Goal: Task Accomplishment & Management: Manage account settings

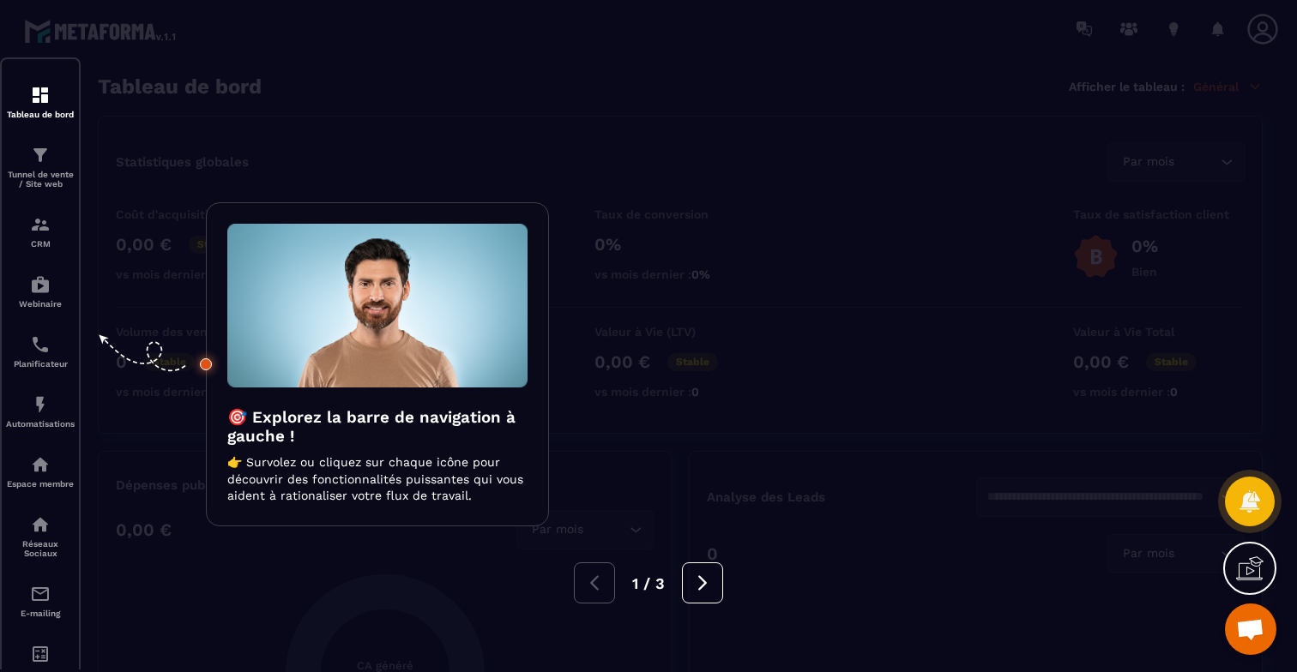
click at [716, 85] on div at bounding box center [648, 336] width 1297 height 672
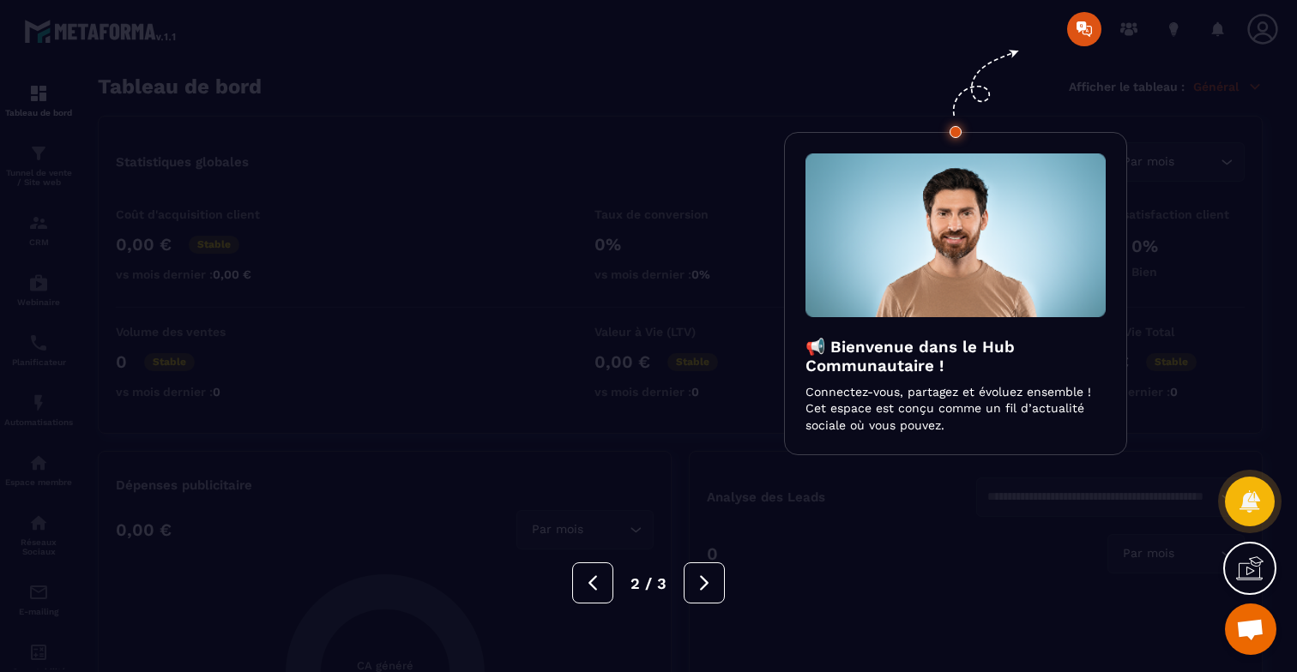
click at [1165, 38] on div at bounding box center [648, 336] width 1297 height 672
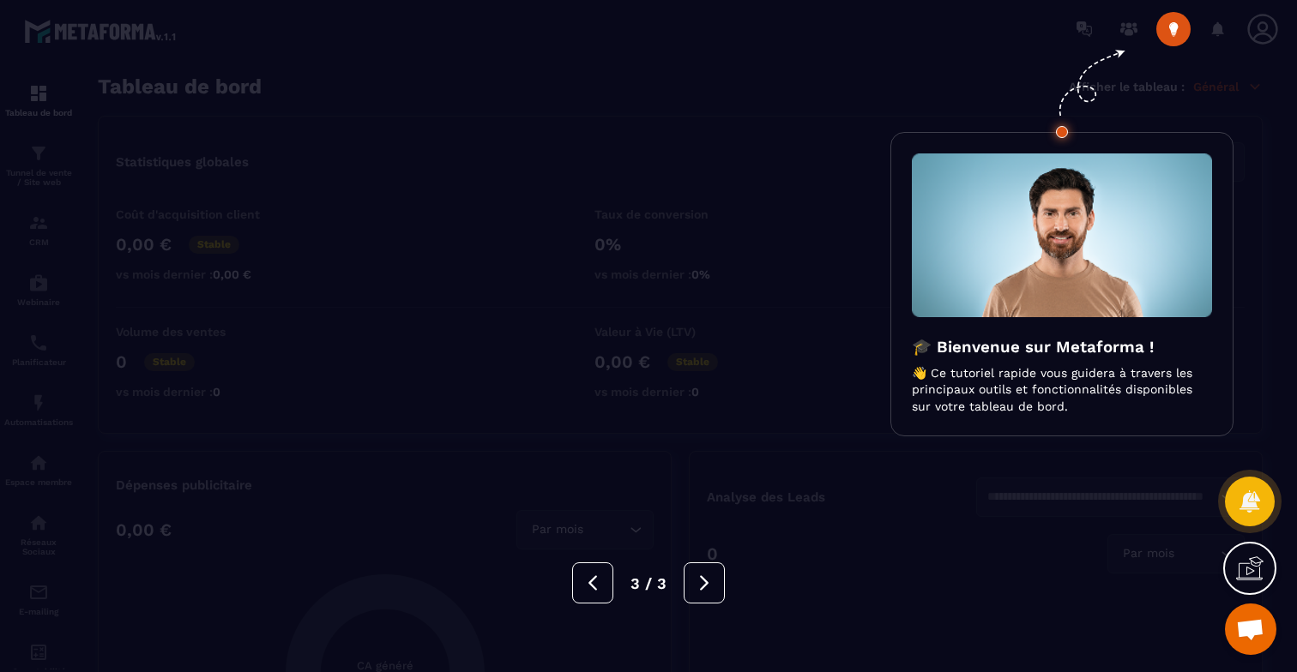
click at [1050, 83] on div at bounding box center [648, 336] width 1297 height 672
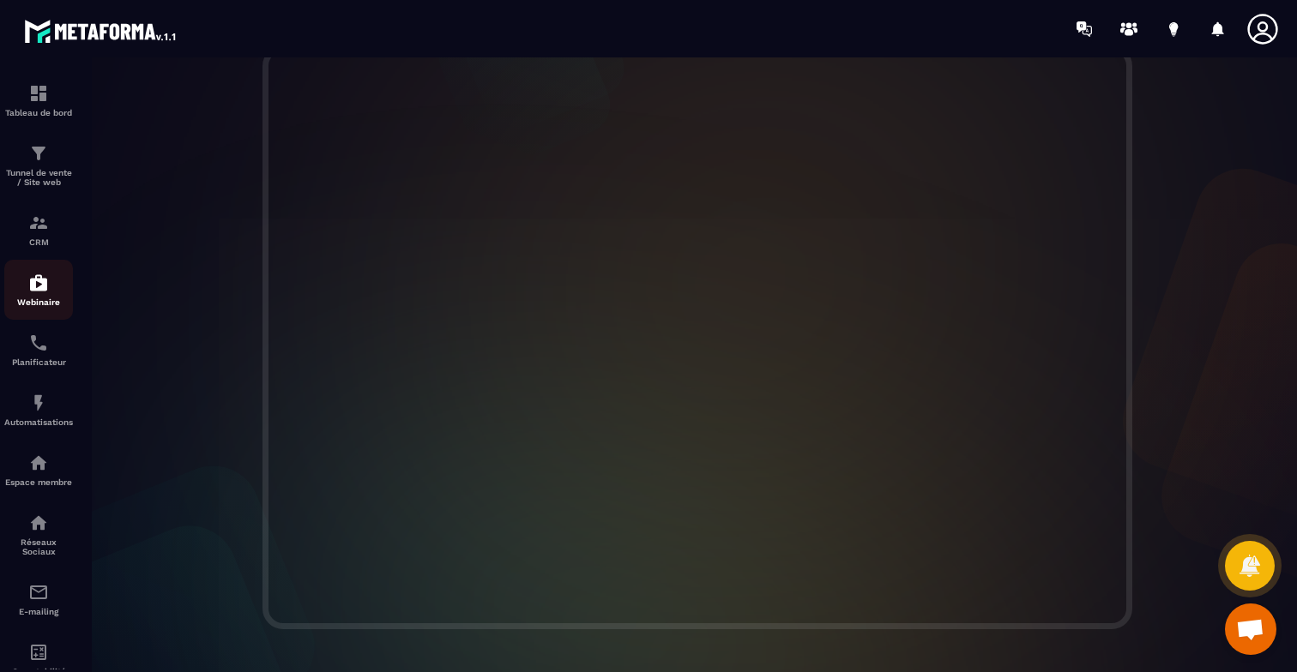
scroll to position [105, 0]
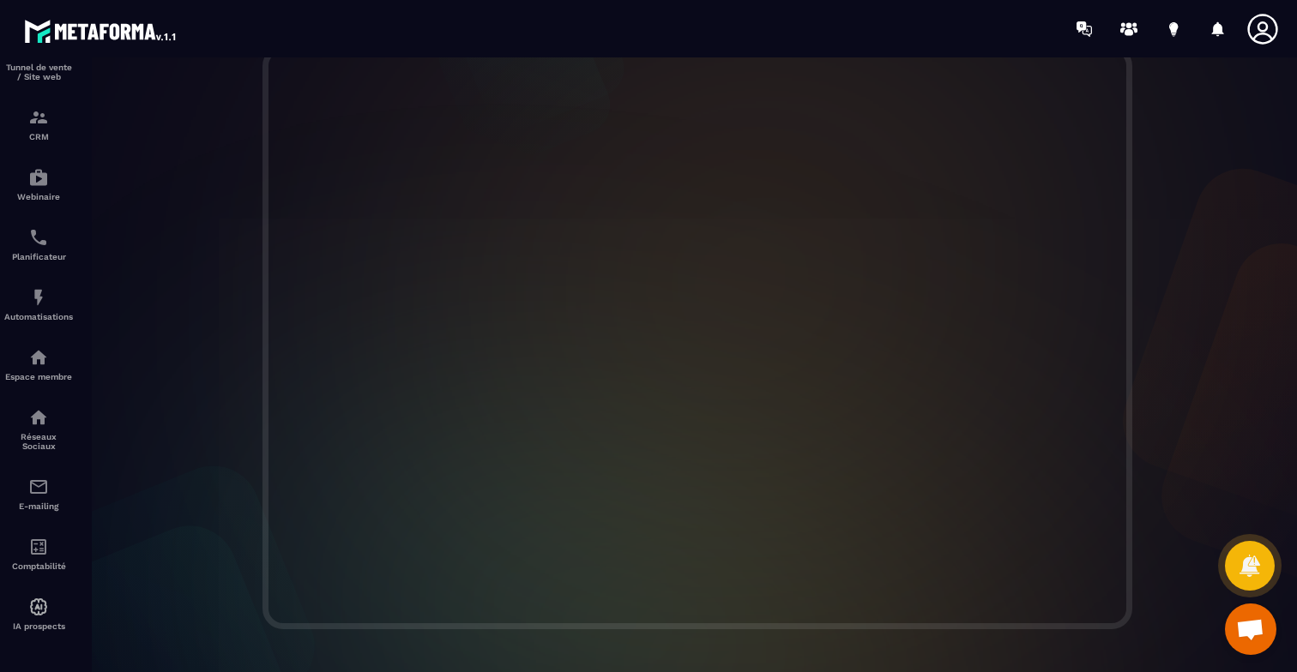
click at [1257, 36] on icon at bounding box center [1262, 29] width 34 height 34
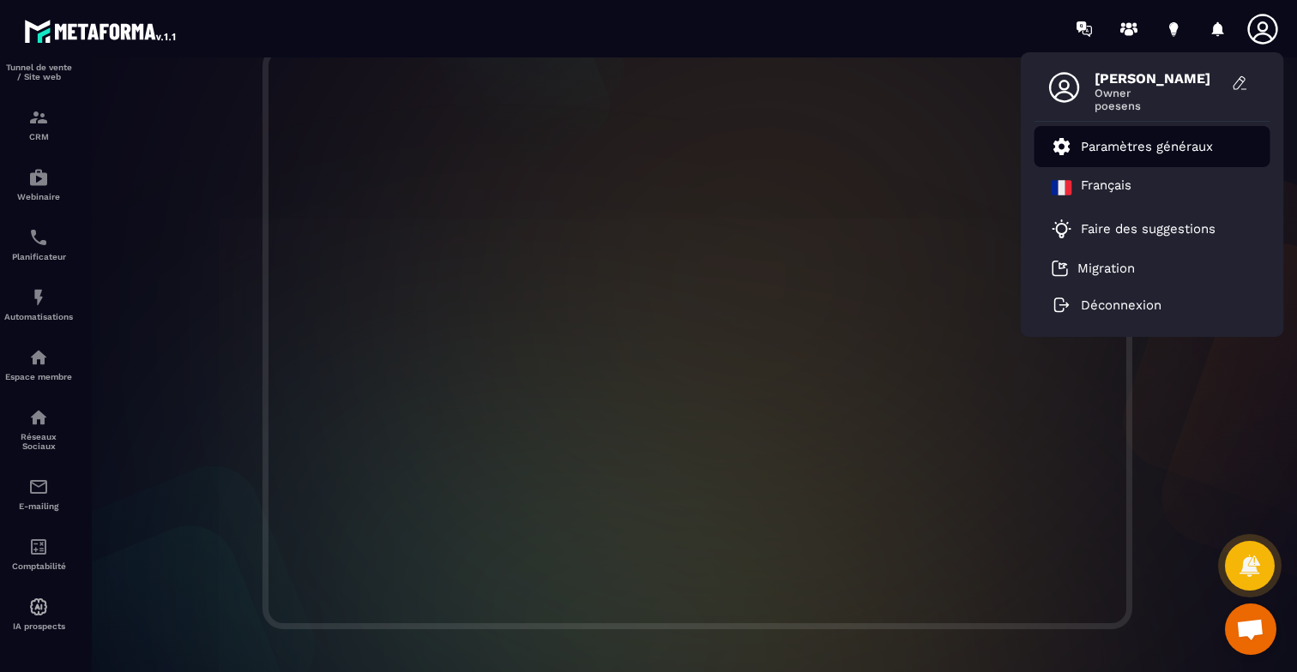
click at [1170, 159] on li "Paramètres généraux" at bounding box center [1152, 146] width 236 height 41
click at [1168, 150] on p "Paramètres généraux" at bounding box center [1146, 146] width 132 height 15
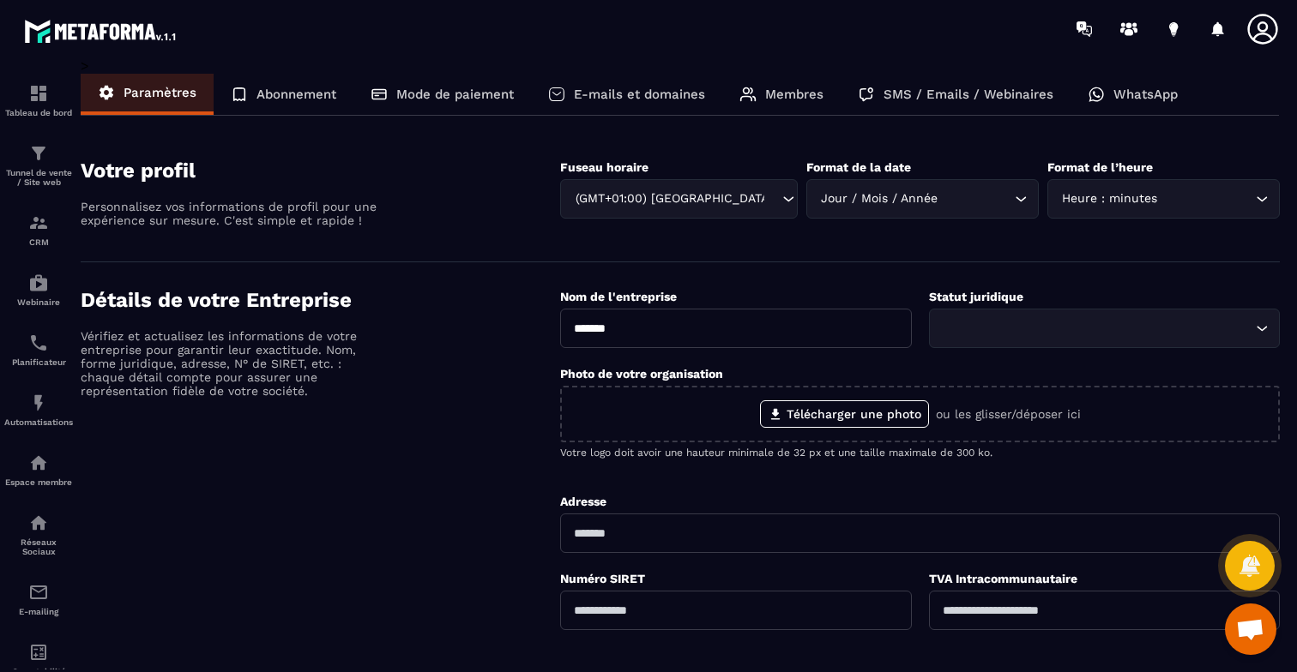
click at [291, 85] on div "Abonnement" at bounding box center [284, 94] width 140 height 41
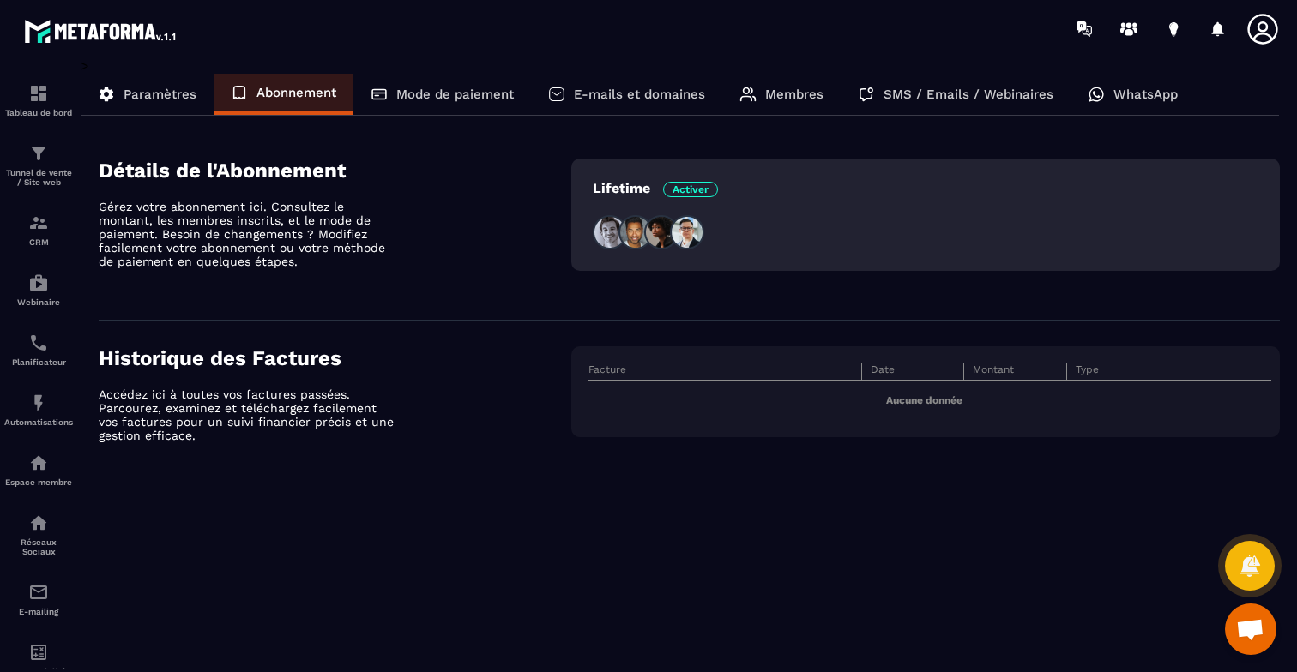
click at [467, 93] on p "Mode de paiement" at bounding box center [454, 94] width 117 height 15
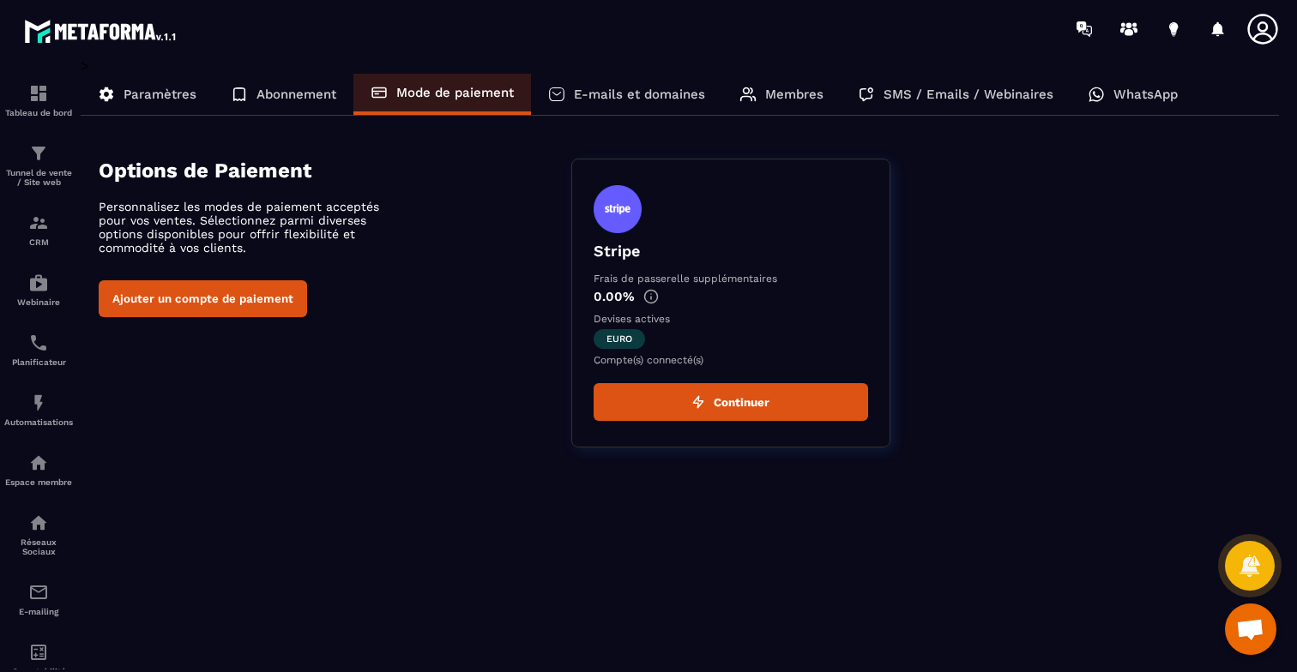
click at [182, 97] on p "Paramètres" at bounding box center [159, 94] width 73 height 15
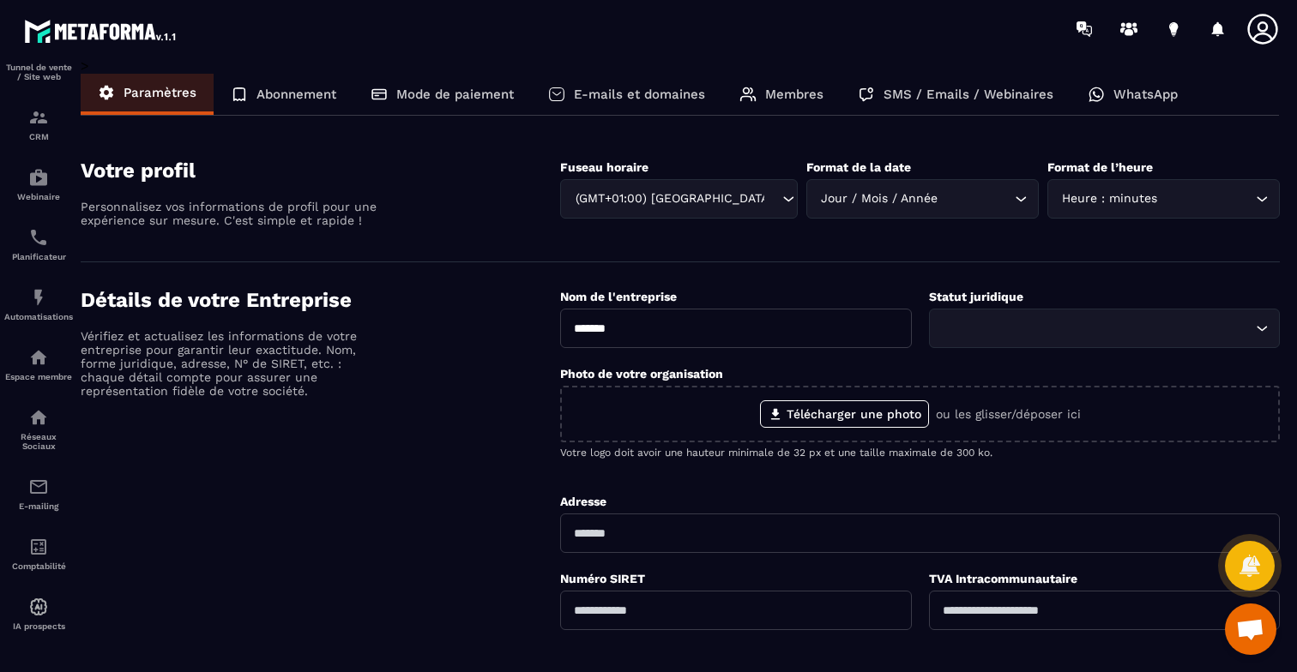
click at [1214, 32] on div at bounding box center [1217, 29] width 34 height 34
click at [1255, 27] on icon at bounding box center [1262, 29] width 34 height 34
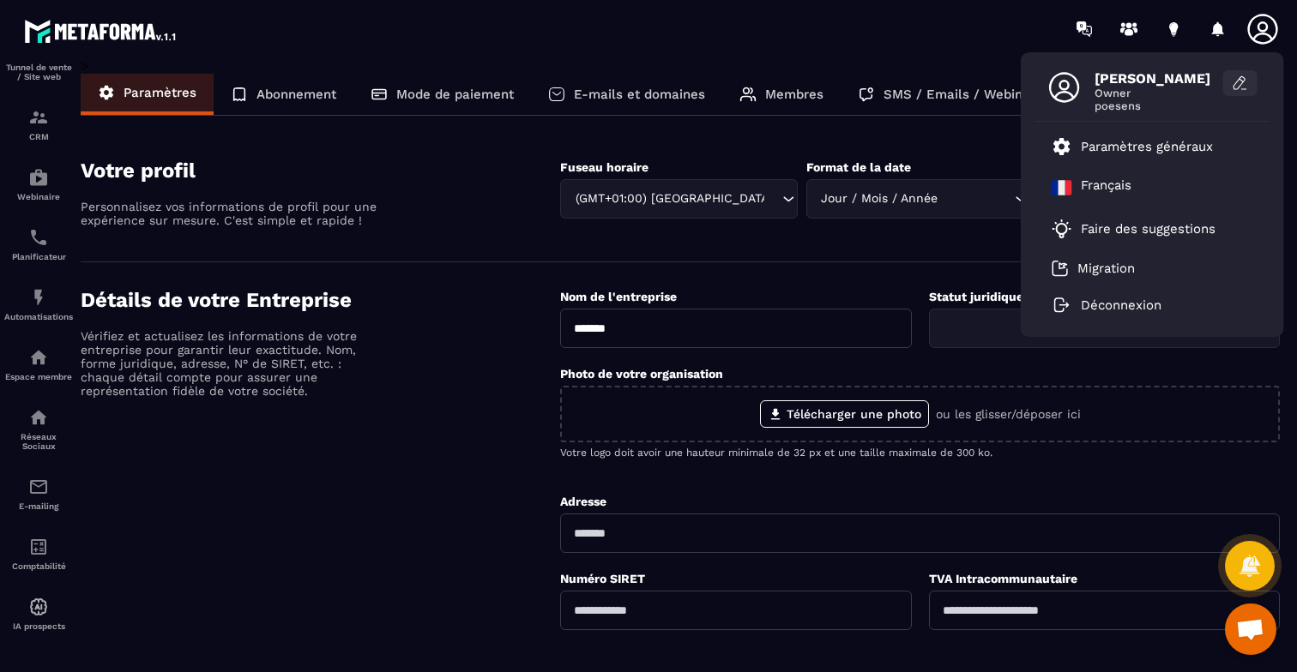
click at [1224, 75] on button at bounding box center [1240, 83] width 34 height 26
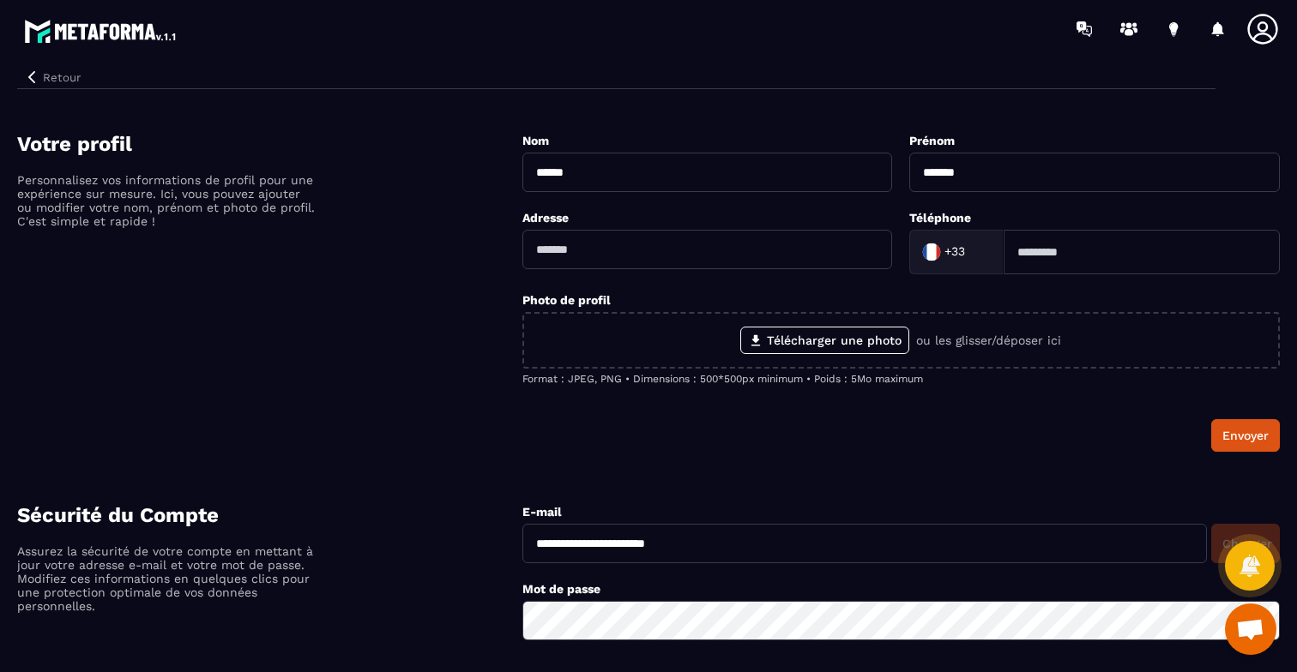
click at [1258, 34] on icon at bounding box center [1262, 29] width 30 height 30
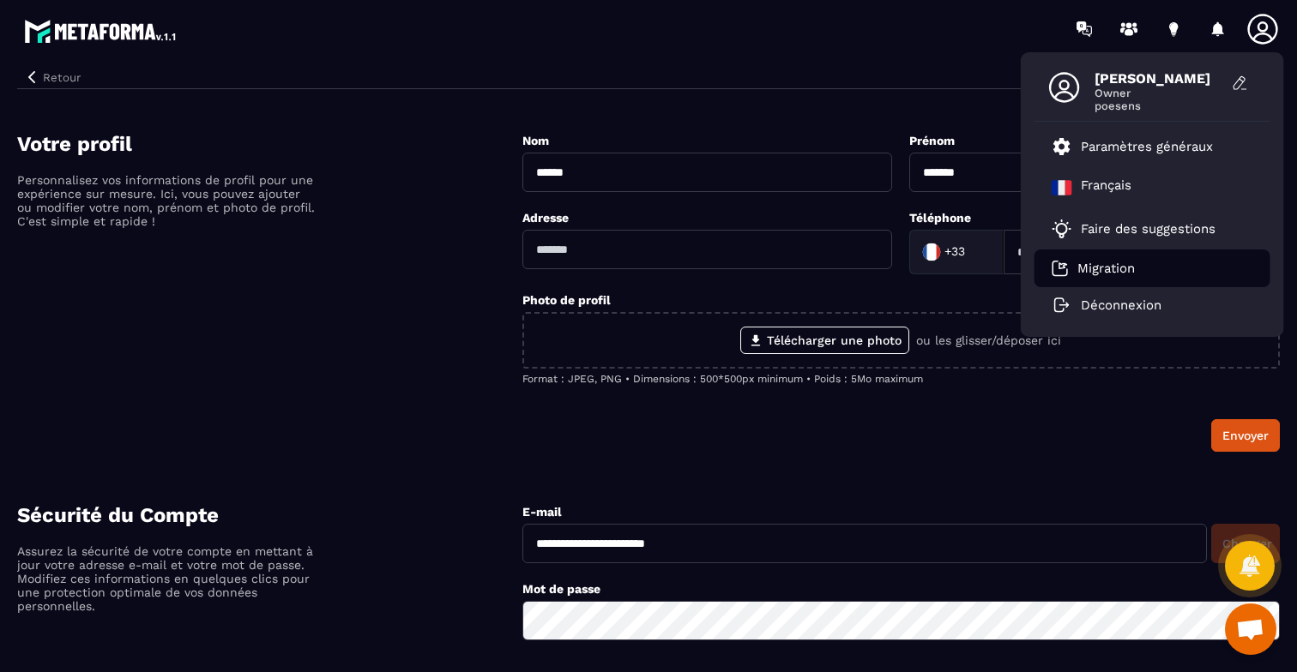
click at [1104, 267] on p "Migration" at bounding box center [1105, 268] width 57 height 15
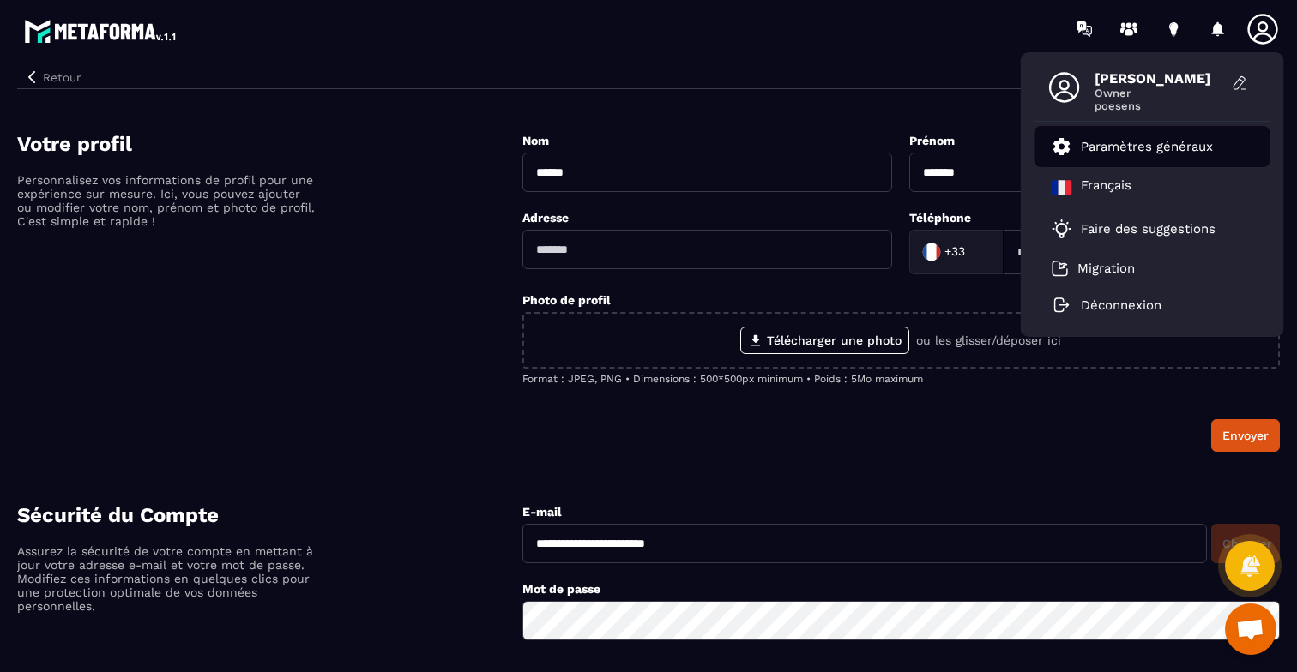
click at [1170, 143] on p "Paramètres généraux" at bounding box center [1146, 146] width 132 height 15
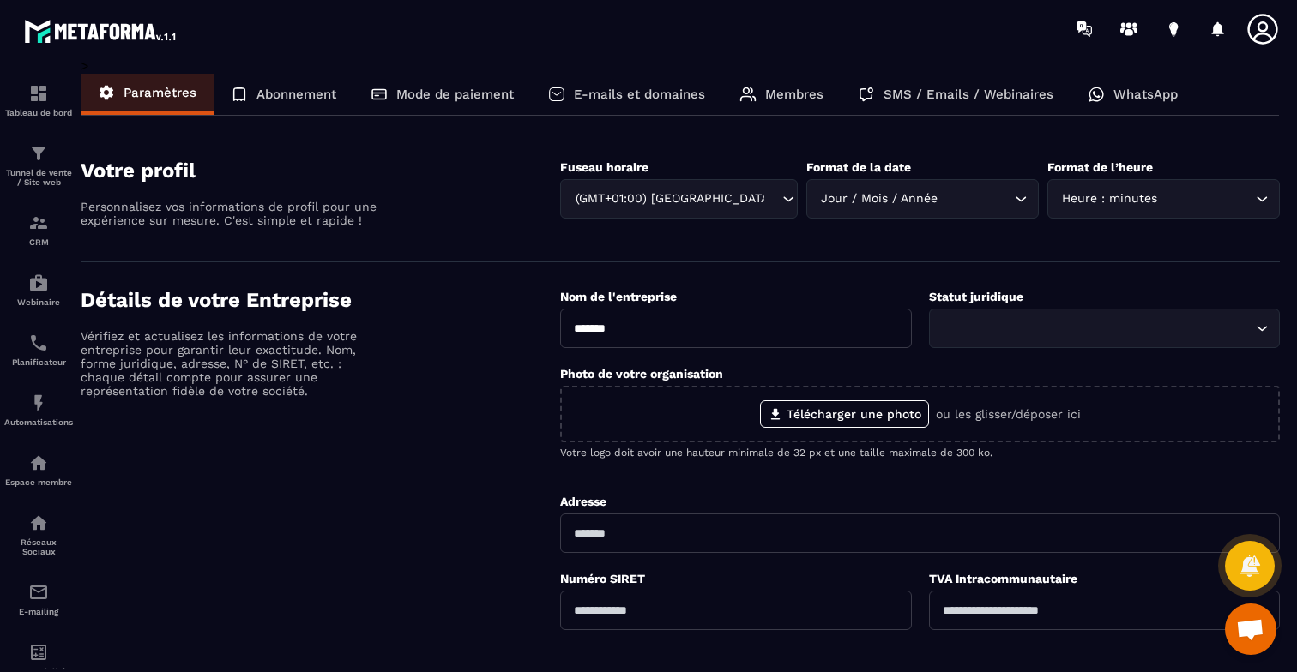
click at [277, 99] on p "Abonnement" at bounding box center [296, 94] width 80 height 15
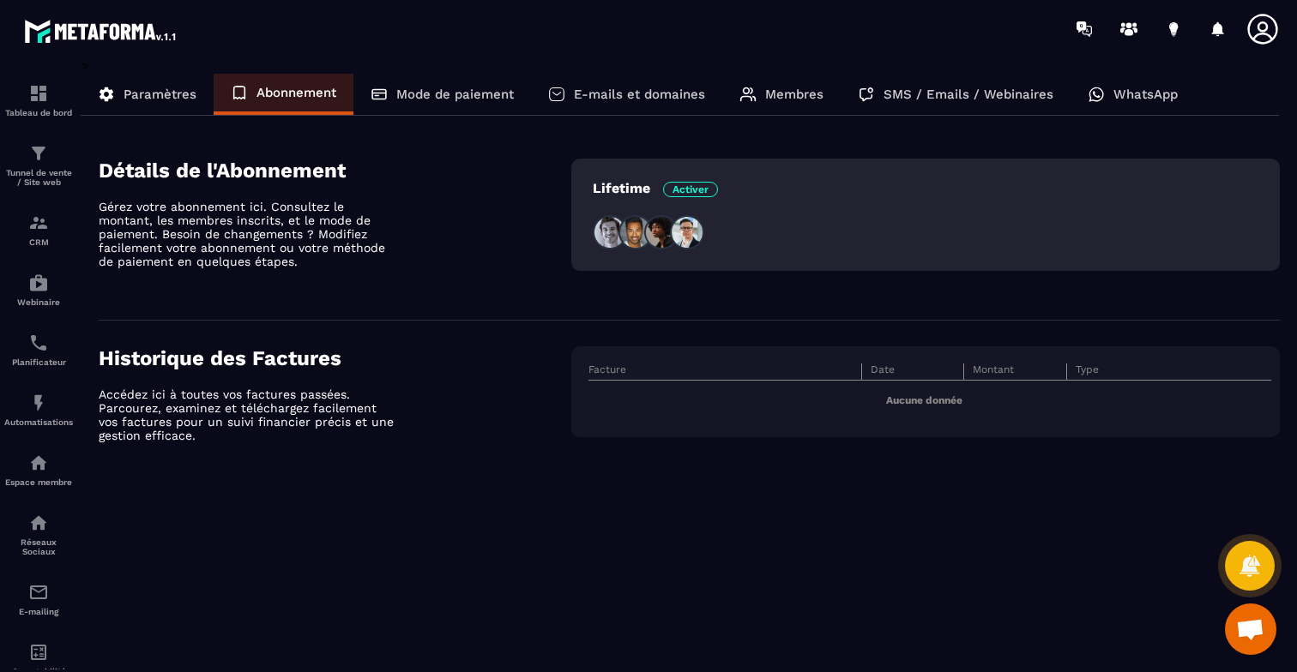
click at [386, 94] on icon at bounding box center [379, 93] width 14 height 9
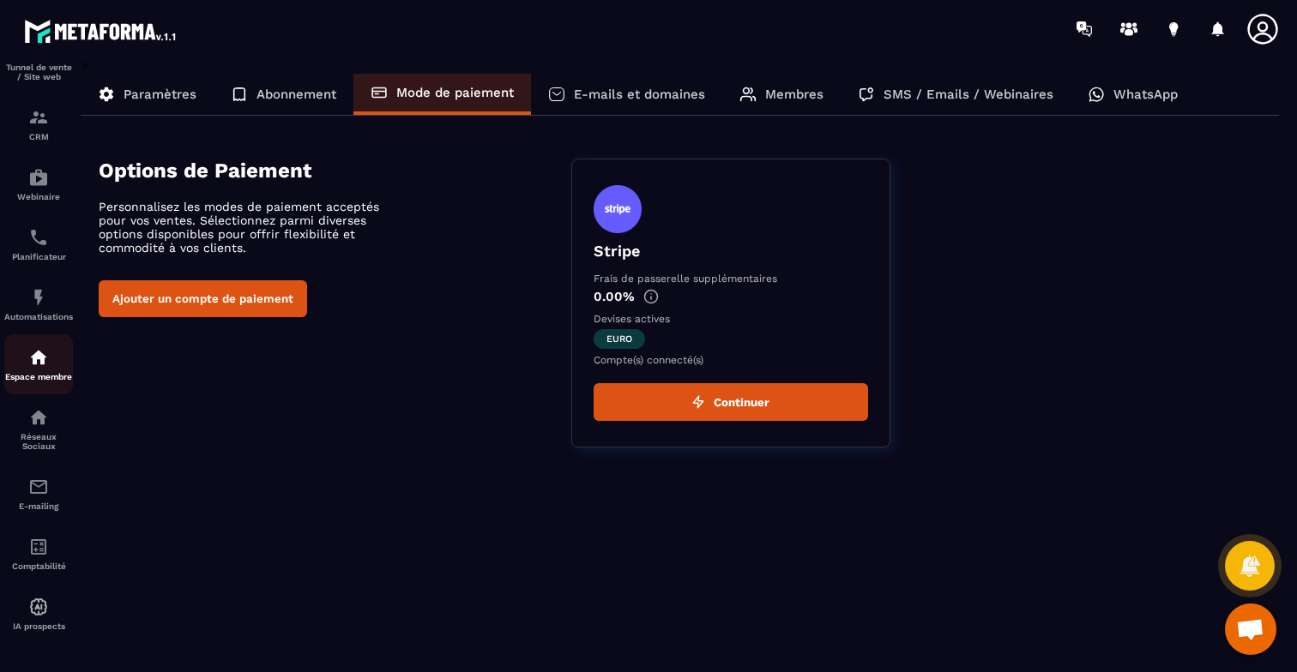
scroll to position [0, 0]
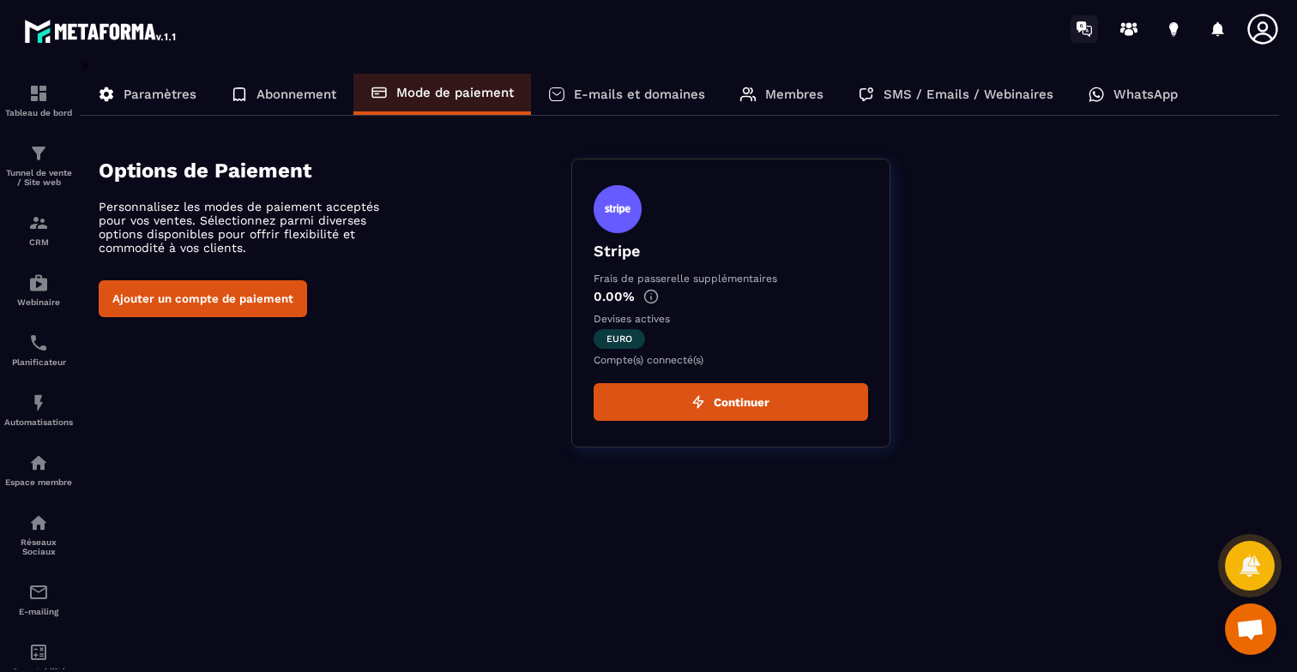
click at [1079, 30] on icon at bounding box center [1080, 26] width 9 height 11
click at [144, 87] on p "Paramètres" at bounding box center [159, 94] width 73 height 15
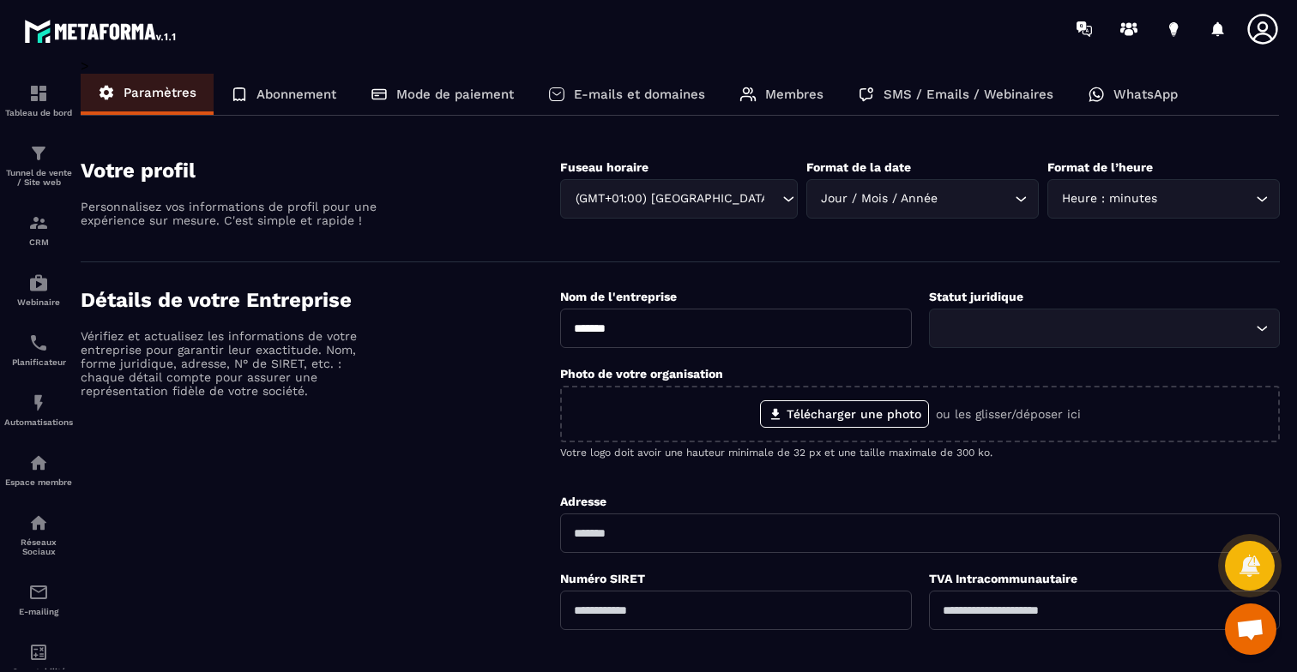
click at [808, 91] on p "Membres" at bounding box center [794, 94] width 58 height 15
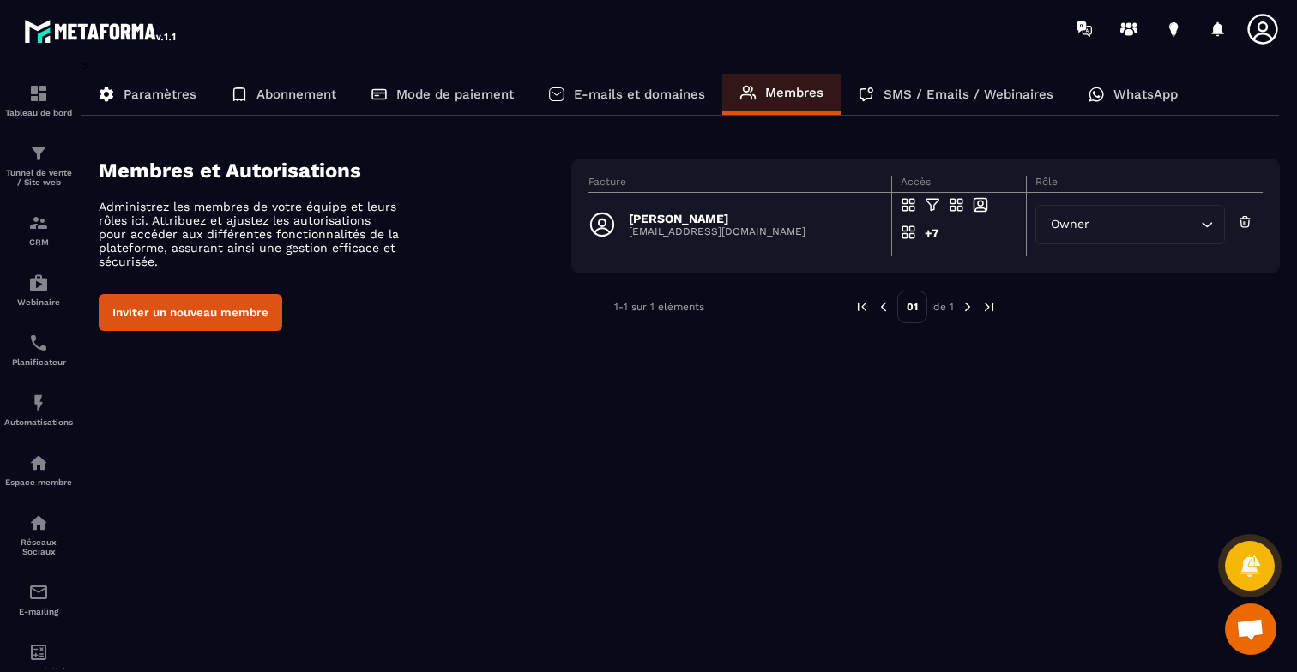
click at [1200, 226] on icon "Search for option" at bounding box center [1206, 224] width 17 height 17
click at [700, 224] on p "[PERSON_NAME]" at bounding box center [717, 219] width 177 height 14
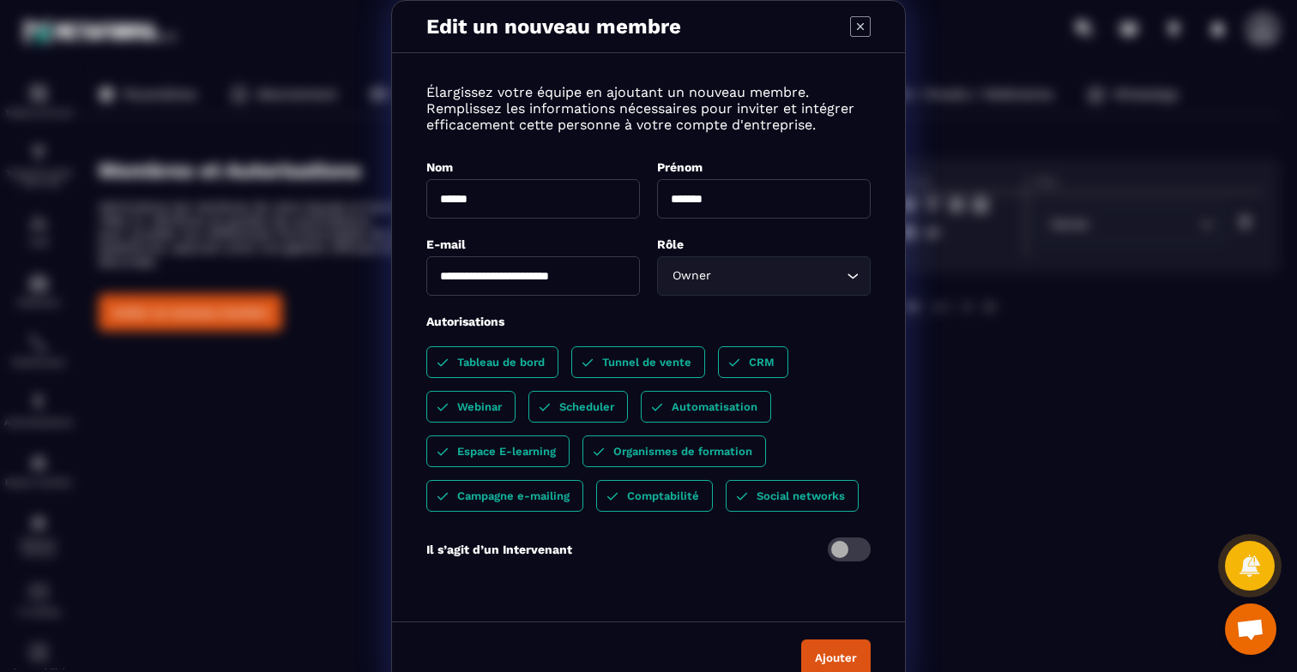
click at [850, 23] on icon "Modal window" at bounding box center [860, 26] width 21 height 21
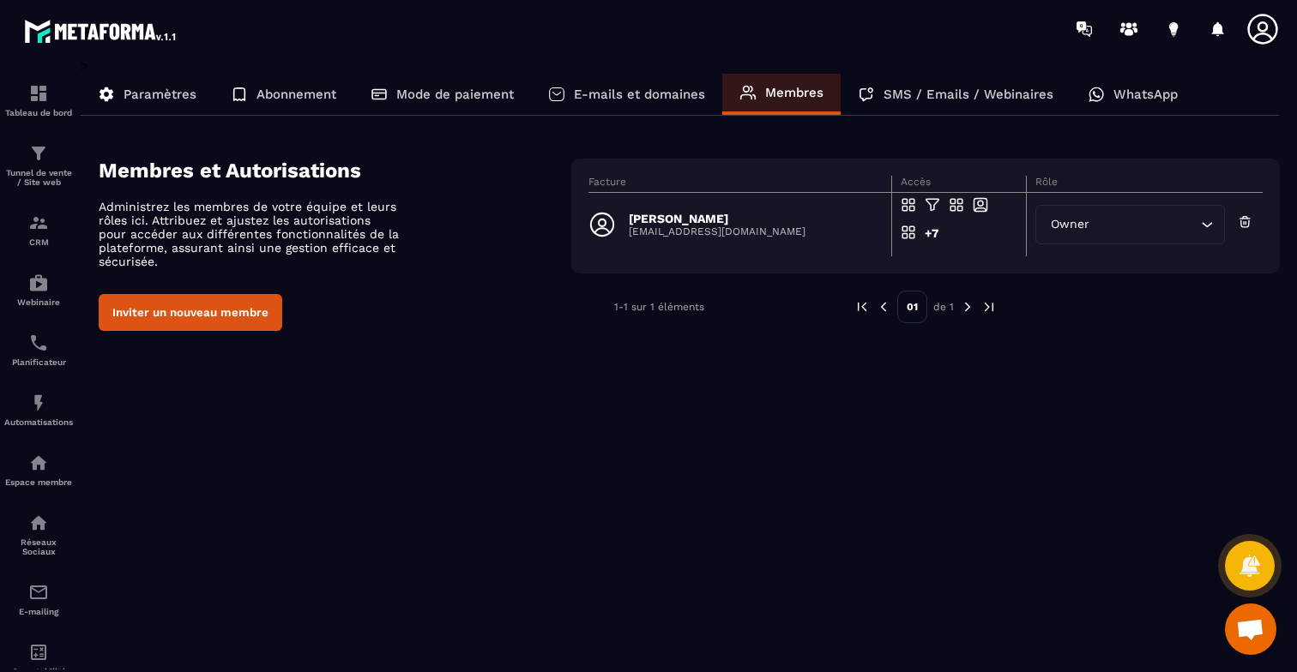
click at [613, 220] on icon at bounding box center [601, 224] width 27 height 27
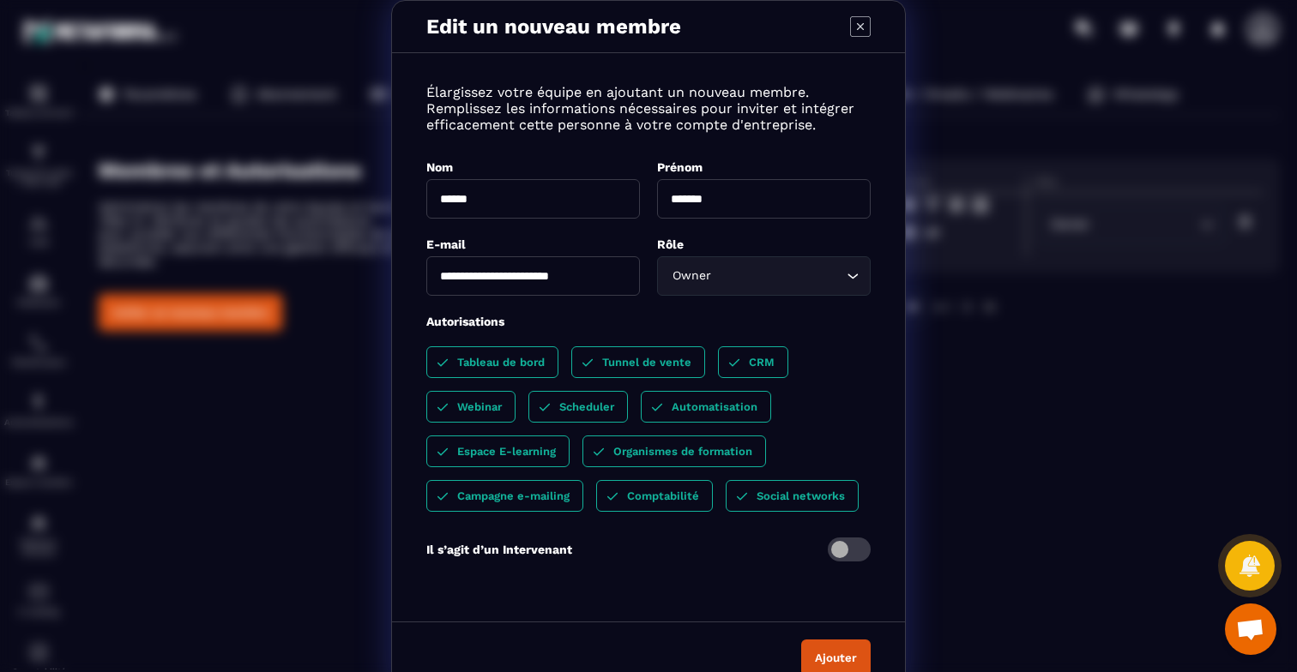
click at [850, 27] on icon "Modal window" at bounding box center [860, 26] width 21 height 21
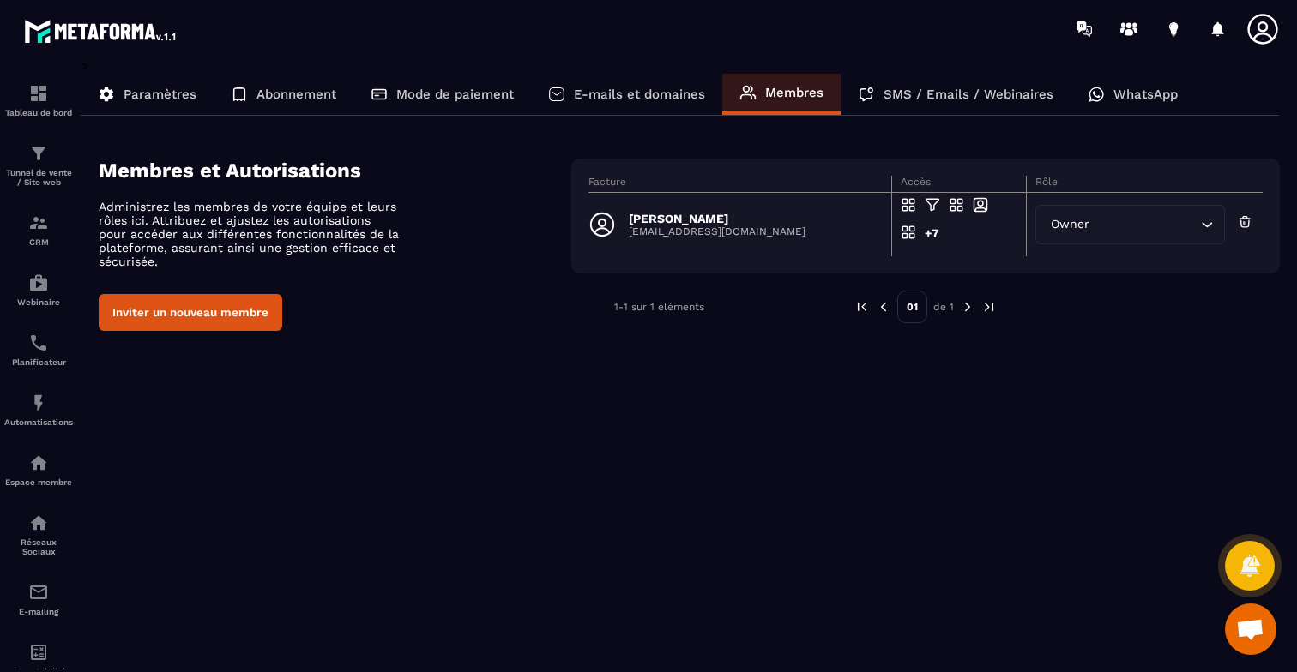
click at [921, 86] on div "SMS / Emails / Webinaires" at bounding box center [955, 94] width 230 height 41
